Goal: Transaction & Acquisition: Purchase product/service

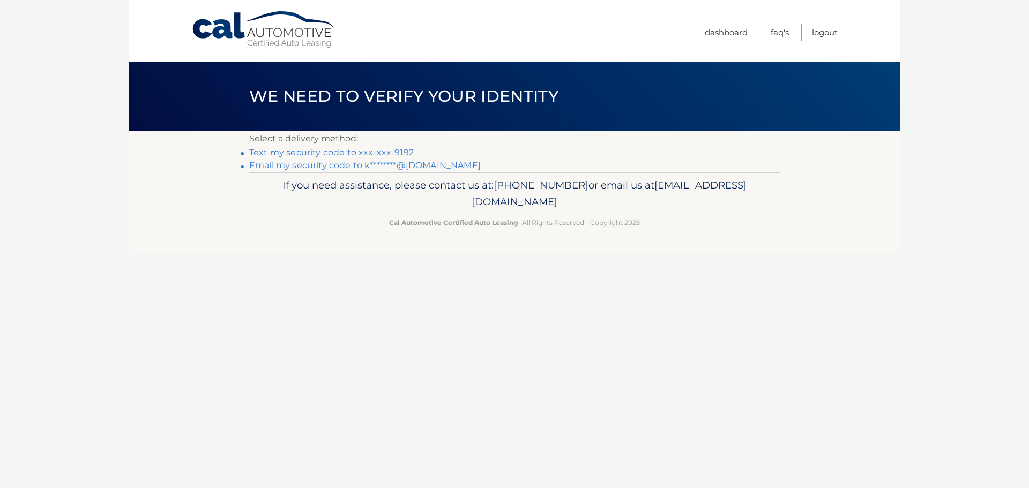
click at [288, 155] on link "Text my security code to xxx-xxx-9192" at bounding box center [331, 152] width 164 height 10
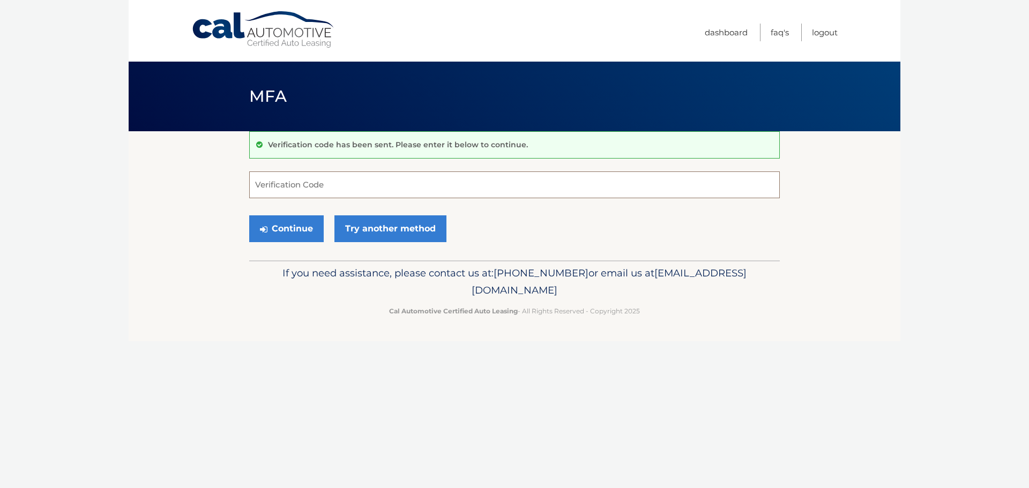
click at [307, 192] on input "Verification Code" at bounding box center [514, 184] width 530 height 27
type input "809682"
click at [268, 230] on button "Continue" at bounding box center [286, 228] width 74 height 27
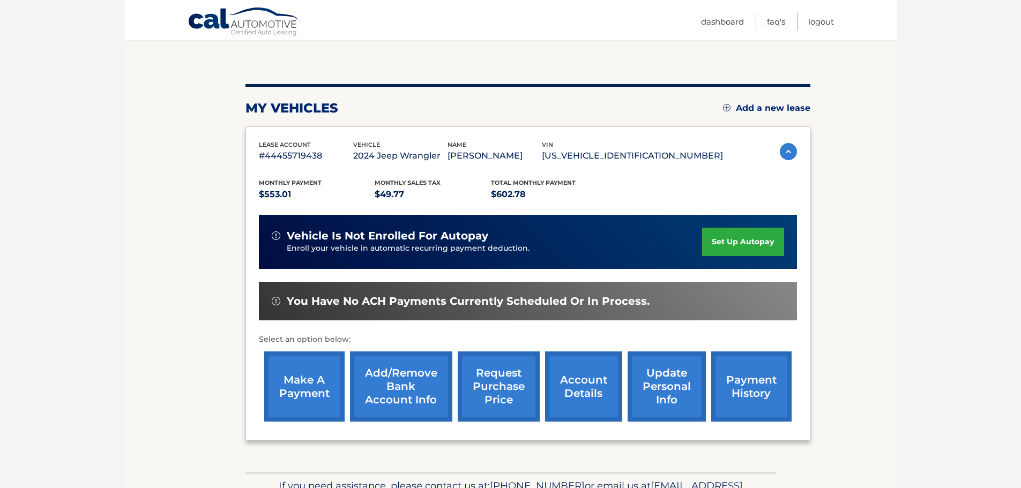
scroll to position [161, 0]
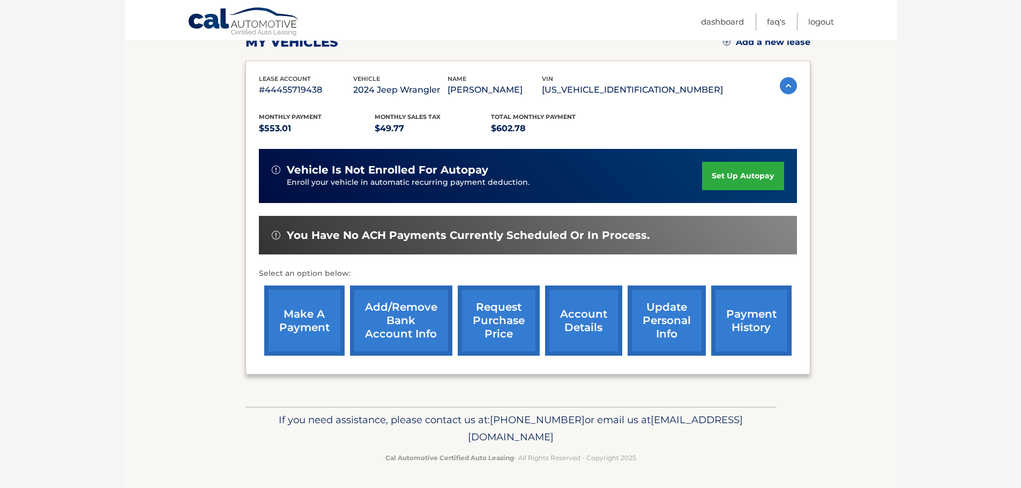
click at [295, 328] on link "make a payment" at bounding box center [304, 321] width 80 height 70
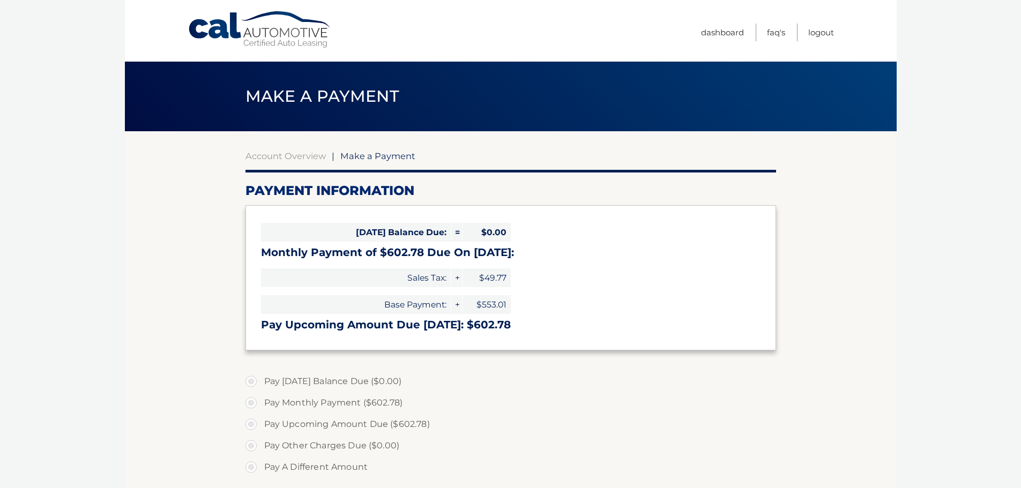
select select "OGEyZTdhNjktMmE2OS00NTE5LWE2MWQtOTA5ZDQyNWY2Yzk1"
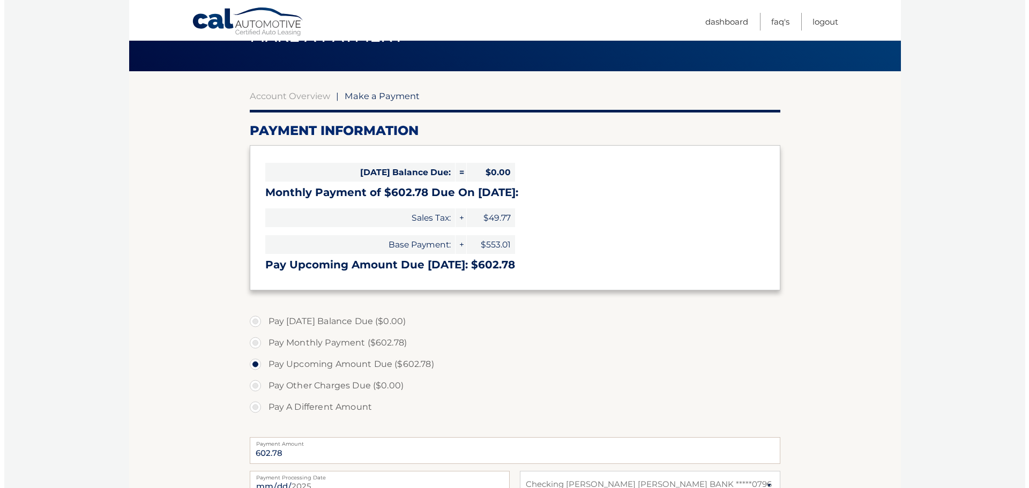
scroll to position [214, 0]
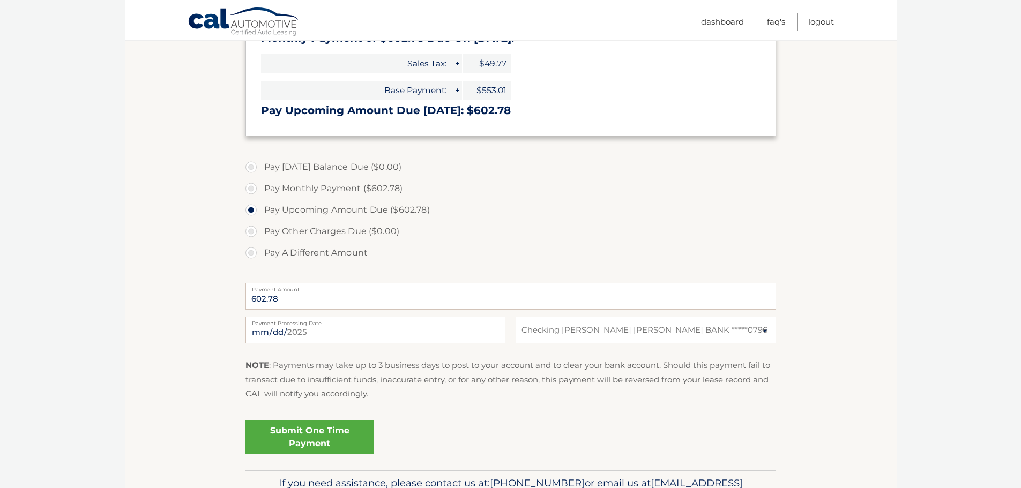
click at [316, 431] on link "Submit One Time Payment" at bounding box center [309, 437] width 129 height 34
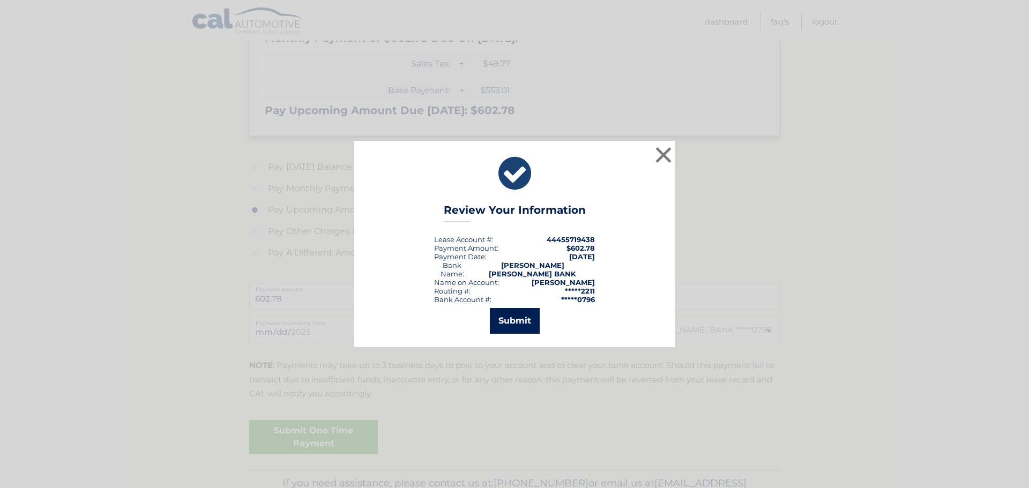
click at [510, 317] on button "Submit" at bounding box center [515, 321] width 50 height 26
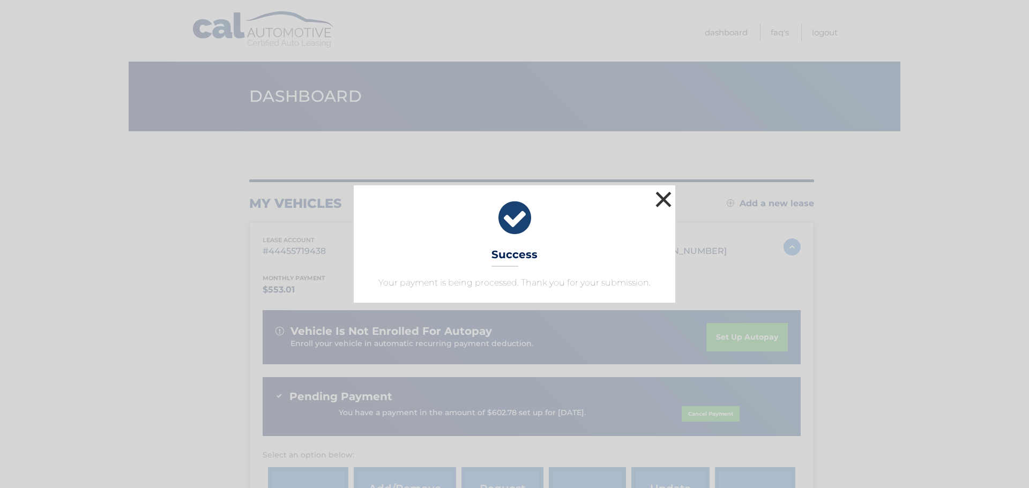
click at [658, 202] on button "×" at bounding box center [663, 199] width 21 height 21
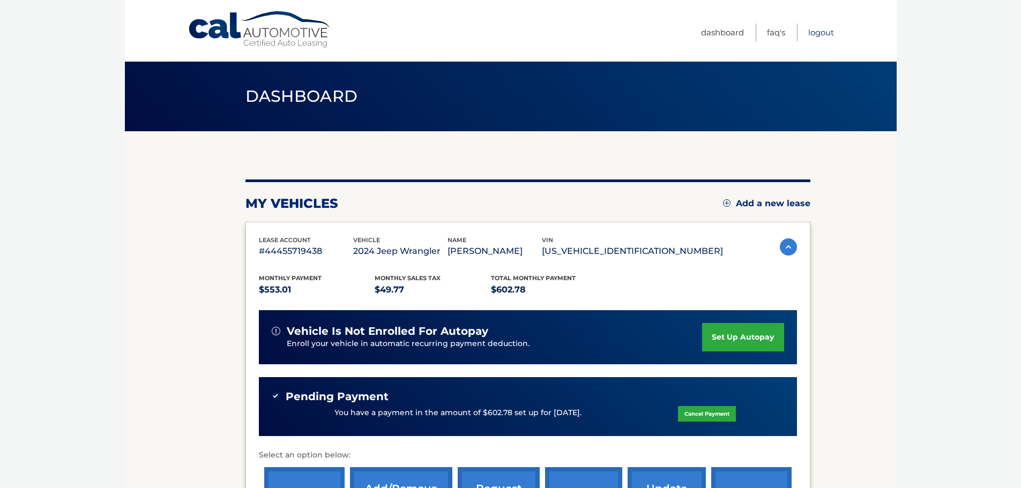
click at [818, 34] on link "Logout" at bounding box center [821, 33] width 26 height 18
